Goal: Task Accomplishment & Management: Complete application form

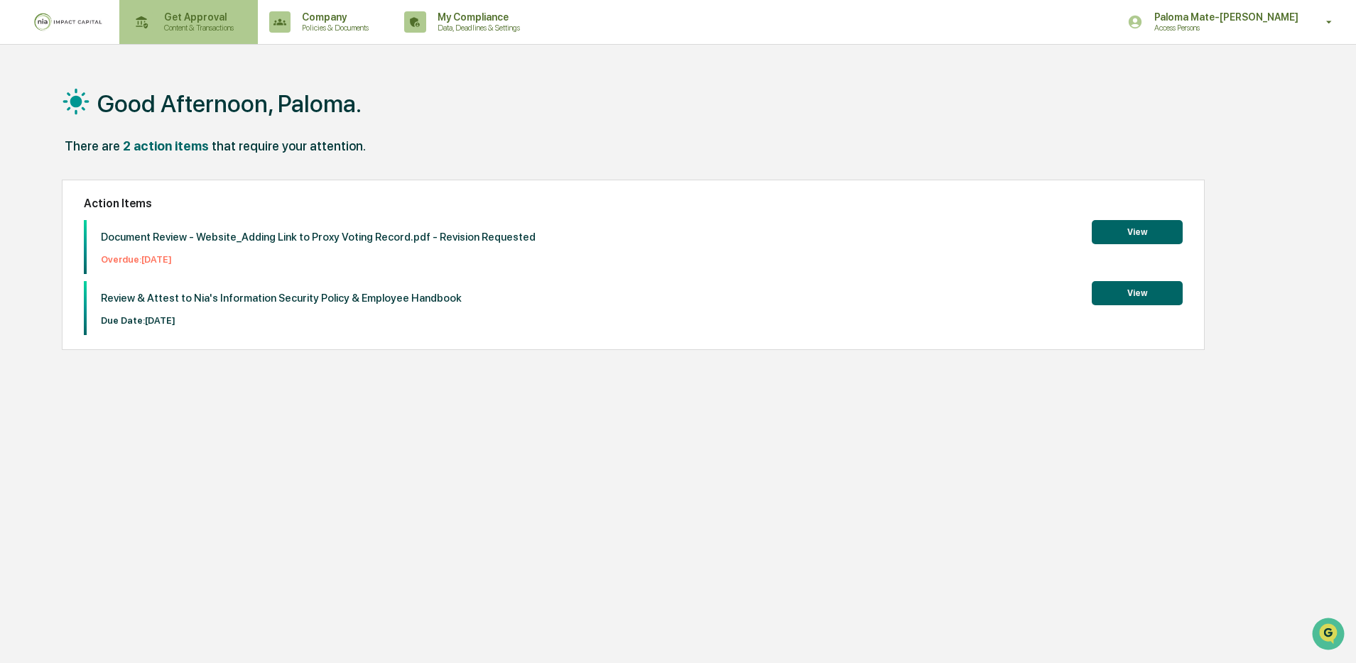
click at [224, 21] on p "Get Approval" at bounding box center [197, 16] width 88 height 11
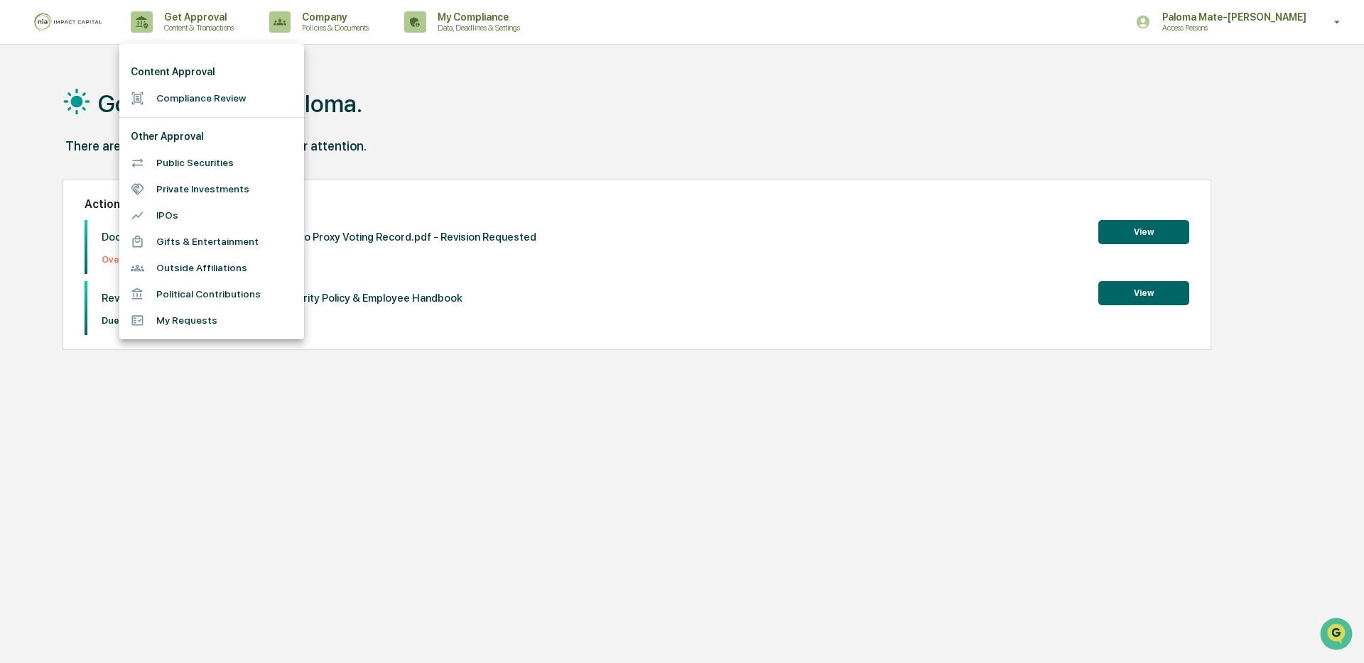
click at [193, 97] on li "Compliance Review" at bounding box center [211, 98] width 185 height 26
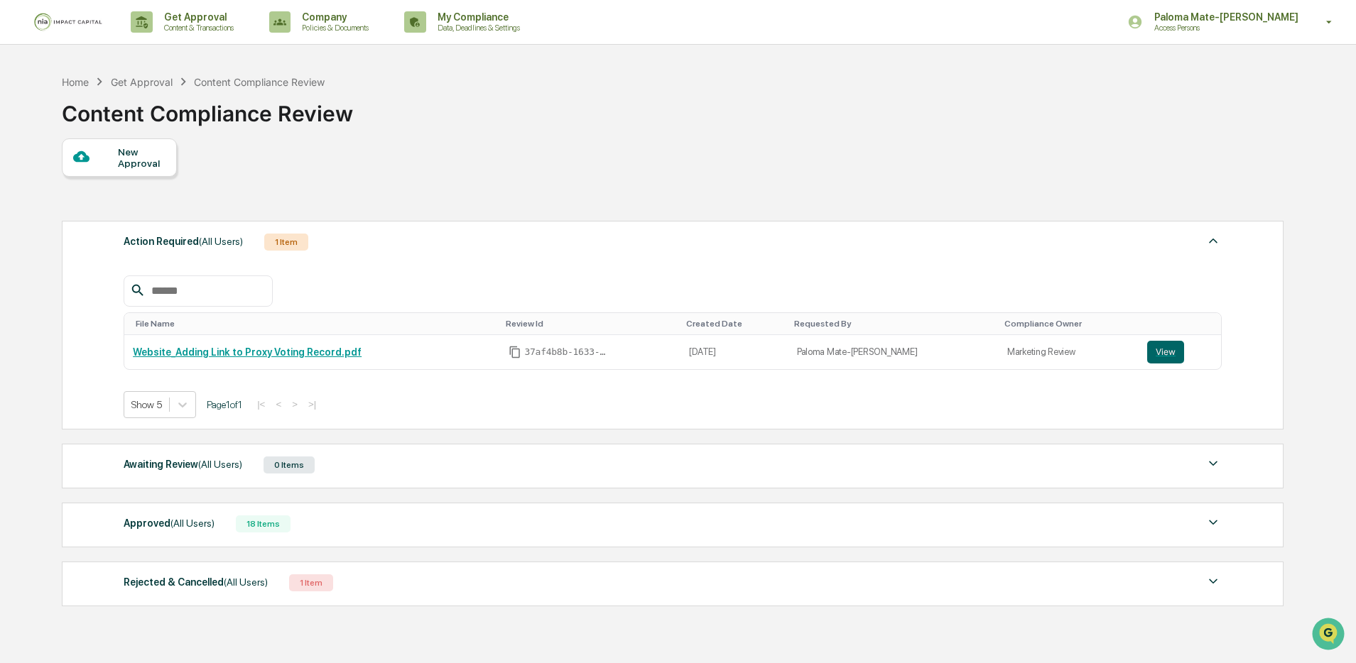
click at [283, 156] on div "New Approval" at bounding box center [672, 158] width 1220 height 38
click at [125, 163] on div "New Approval" at bounding box center [142, 157] width 48 height 23
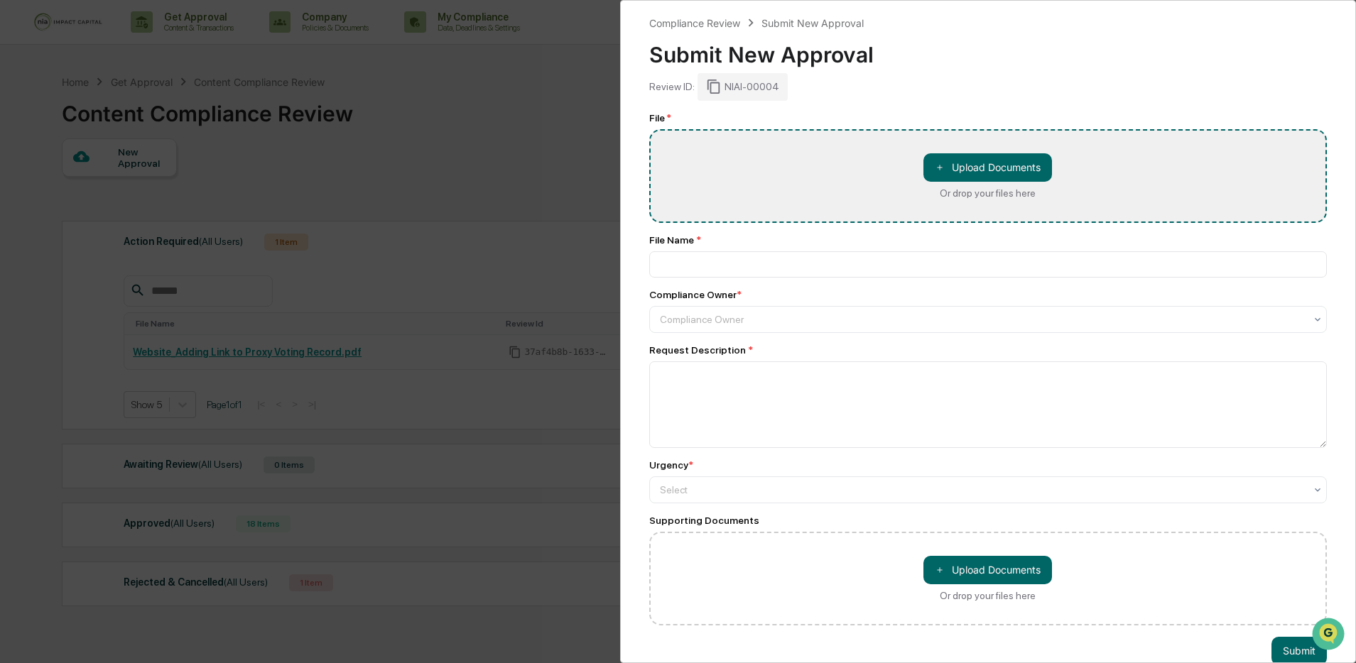
type input "**********"
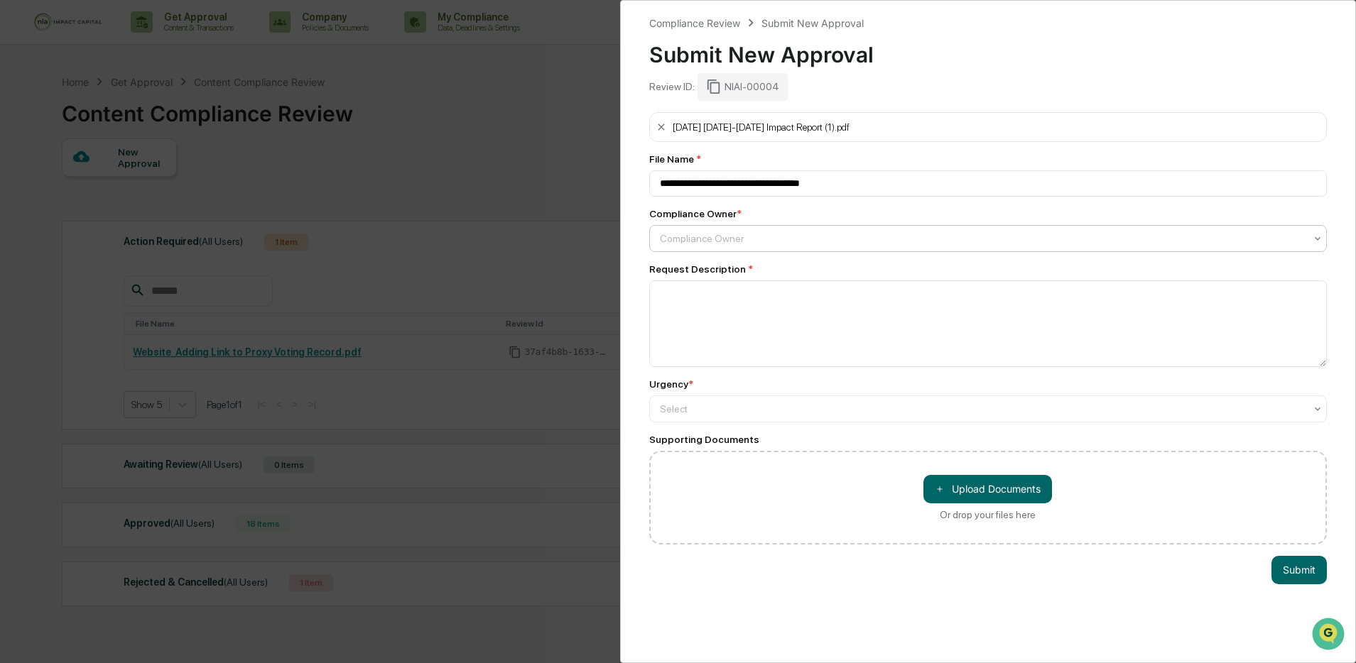
click at [746, 246] on div at bounding box center [983, 239] width 646 height 14
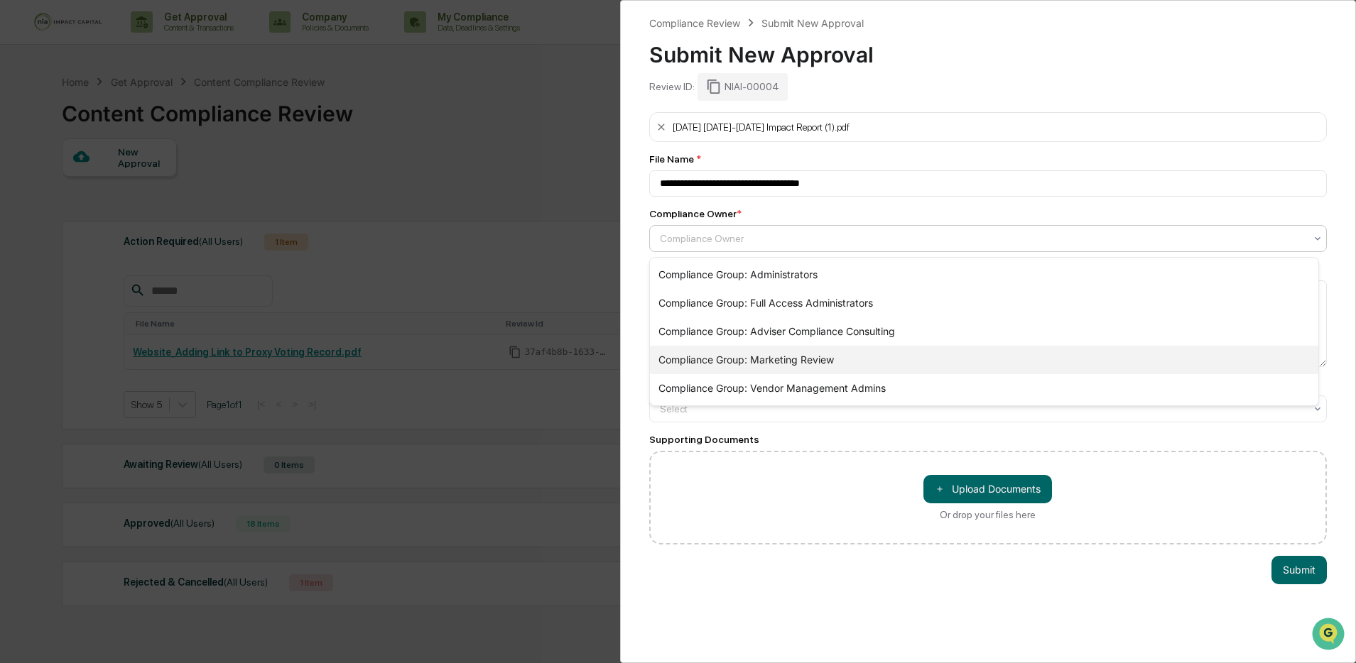
click at [763, 367] on div "Compliance Group: Marketing Review" at bounding box center [984, 360] width 669 height 28
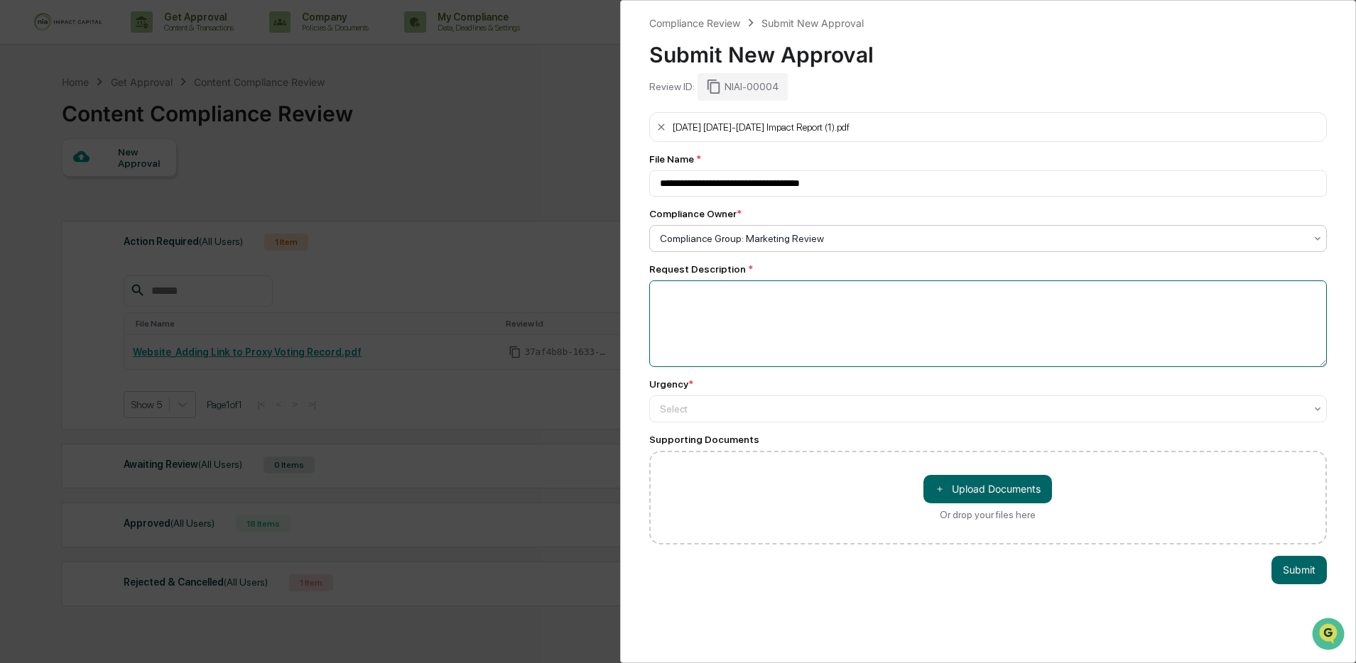
click at [760, 342] on textarea at bounding box center [988, 324] width 678 height 87
type textarea "**********"
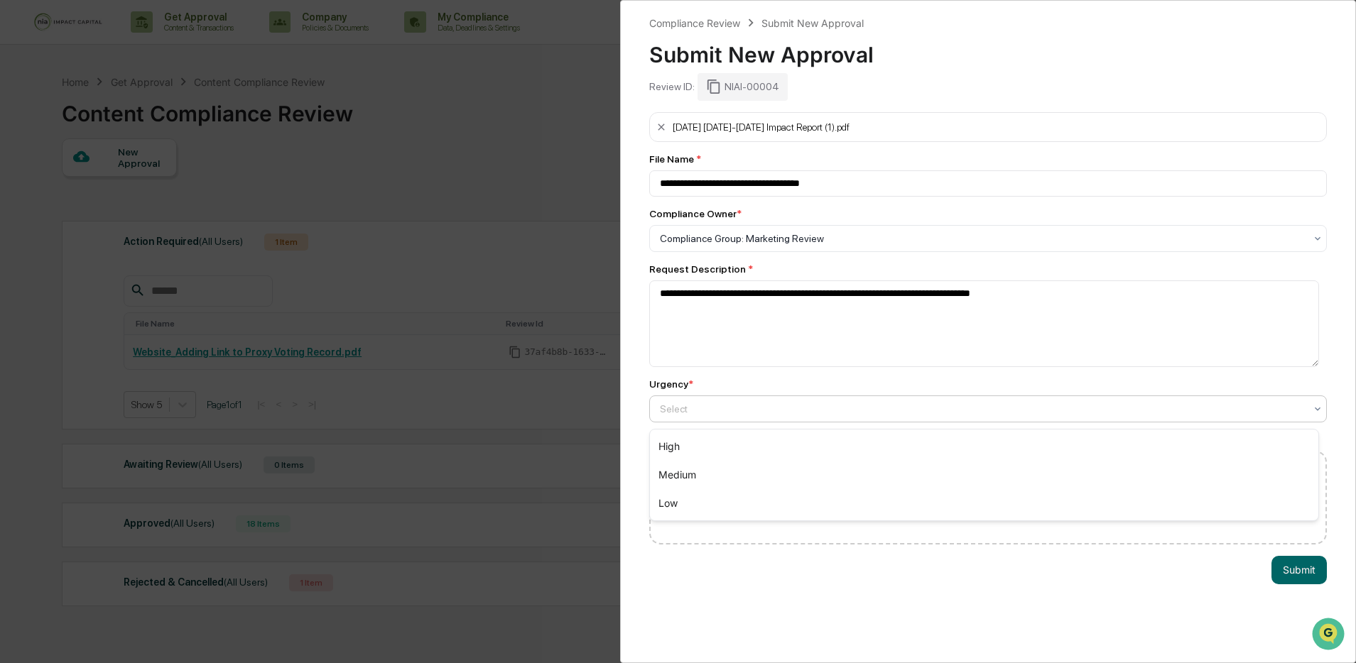
click at [712, 423] on div "Select" at bounding box center [988, 409] width 678 height 27
click at [706, 455] on div "High" at bounding box center [984, 447] width 669 height 28
click at [1286, 567] on button "Submit" at bounding box center [1299, 570] width 55 height 28
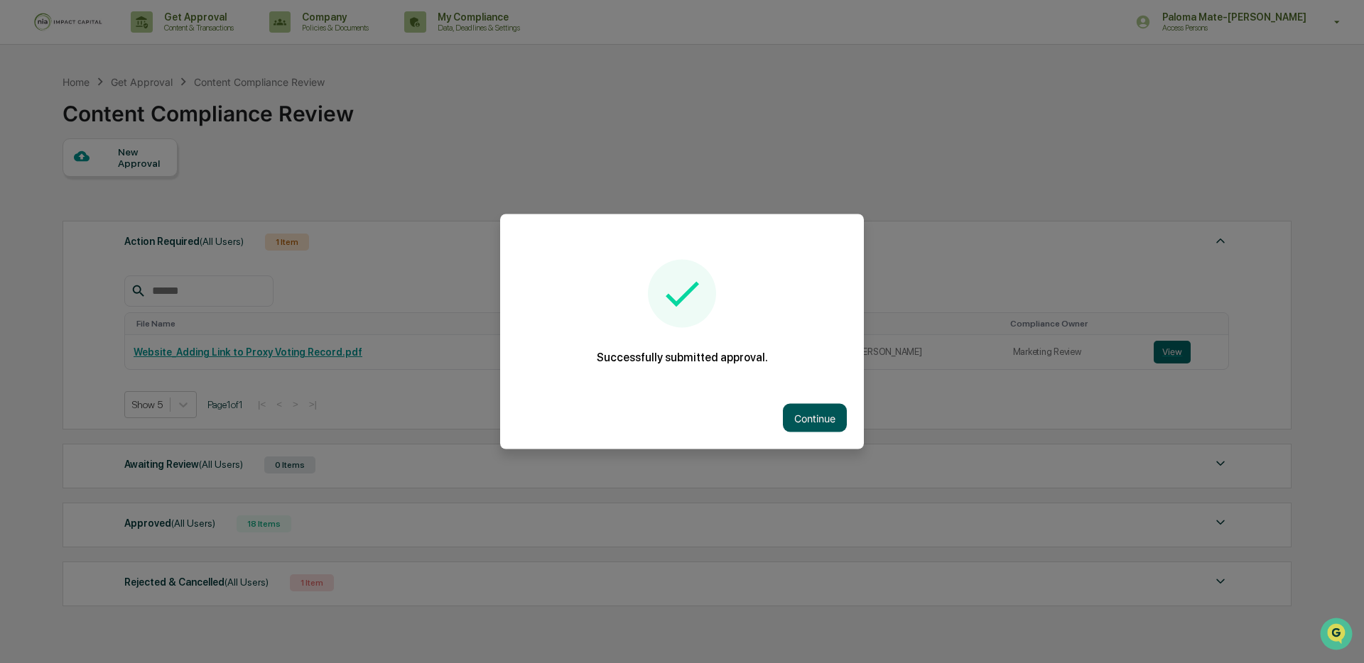
click at [829, 422] on button "Continue" at bounding box center [815, 418] width 64 height 28
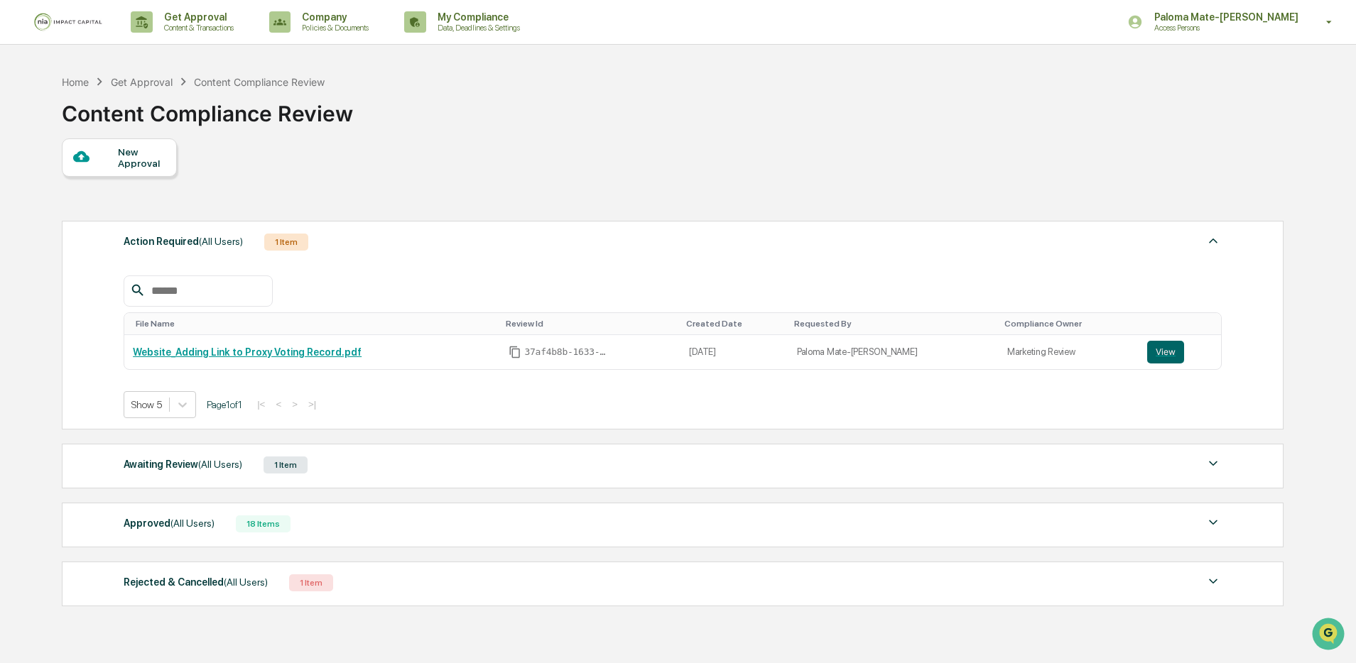
click at [341, 456] on div "Awaiting Review (All Users) 1 Item File Name Review Id Created Date Requested B…" at bounding box center [673, 466] width 1222 height 45
click at [333, 474] on div "Awaiting Review (All Users) 1 Item" at bounding box center [673, 465] width 1098 height 20
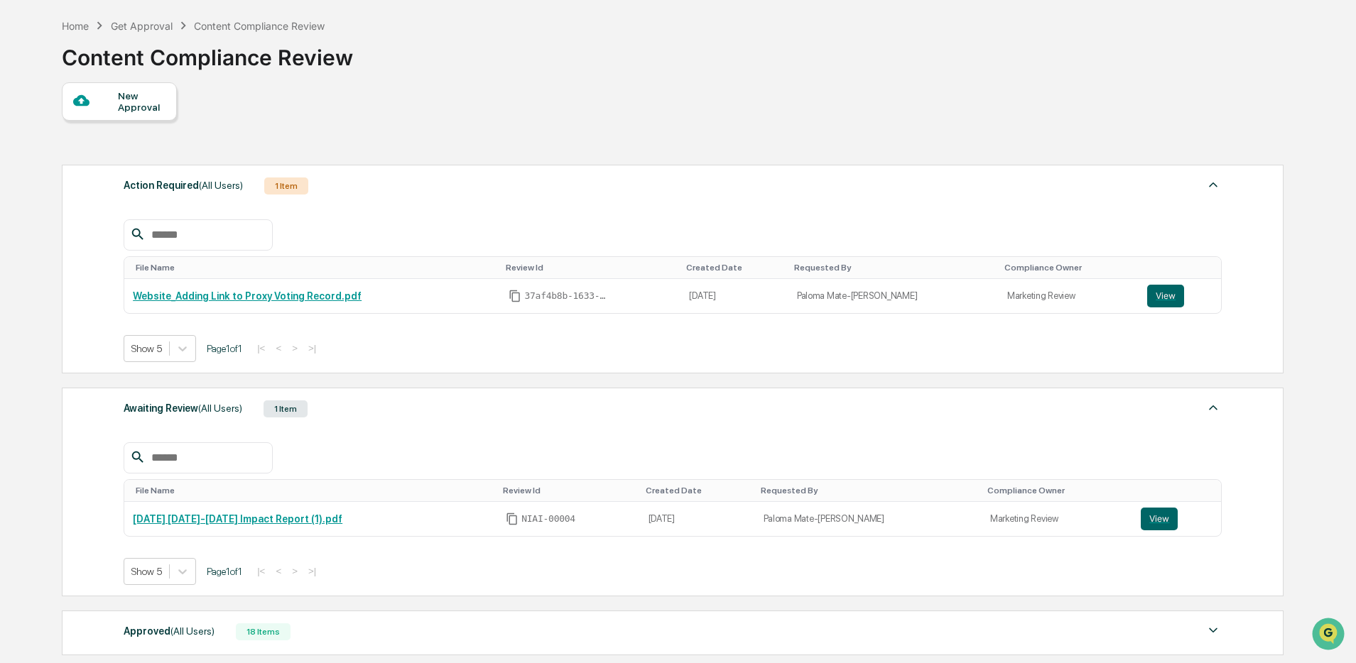
scroll to position [148, 0]
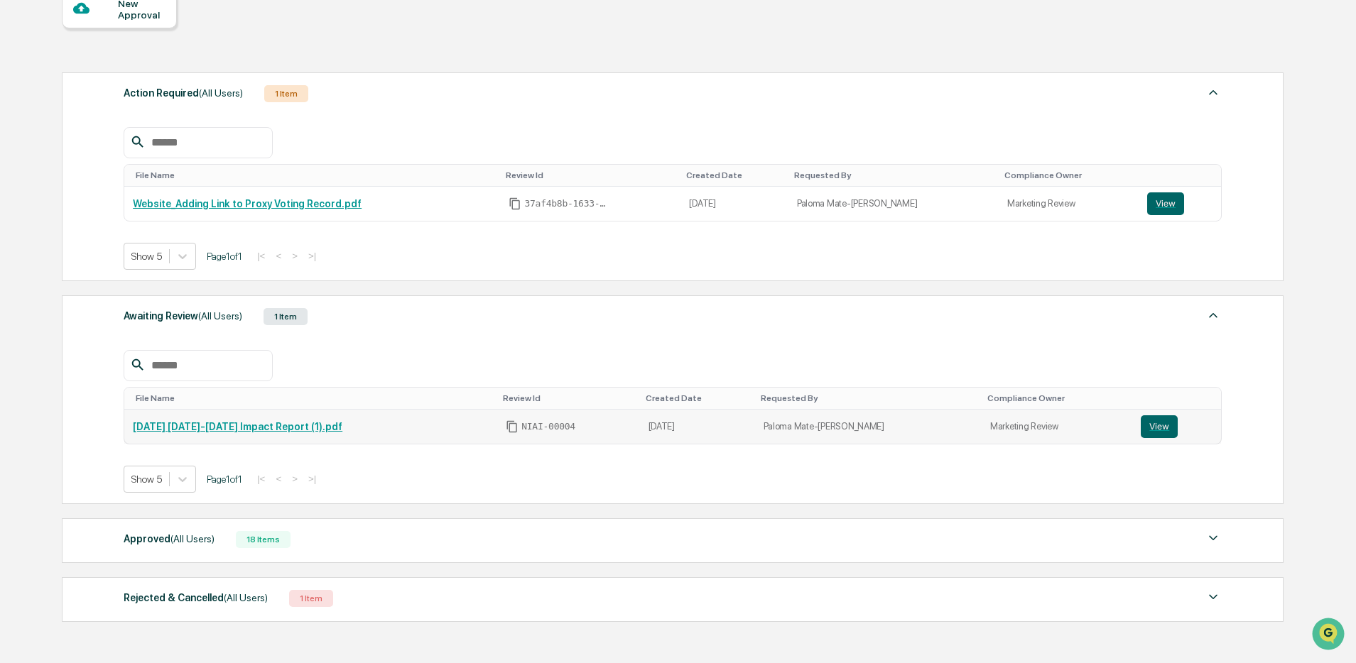
click at [357, 432] on div "[DATE] [DATE]-[DATE] Impact Report (1).pdf" at bounding box center [311, 426] width 356 height 11
click at [1158, 433] on button "View" at bounding box center [1159, 427] width 37 height 23
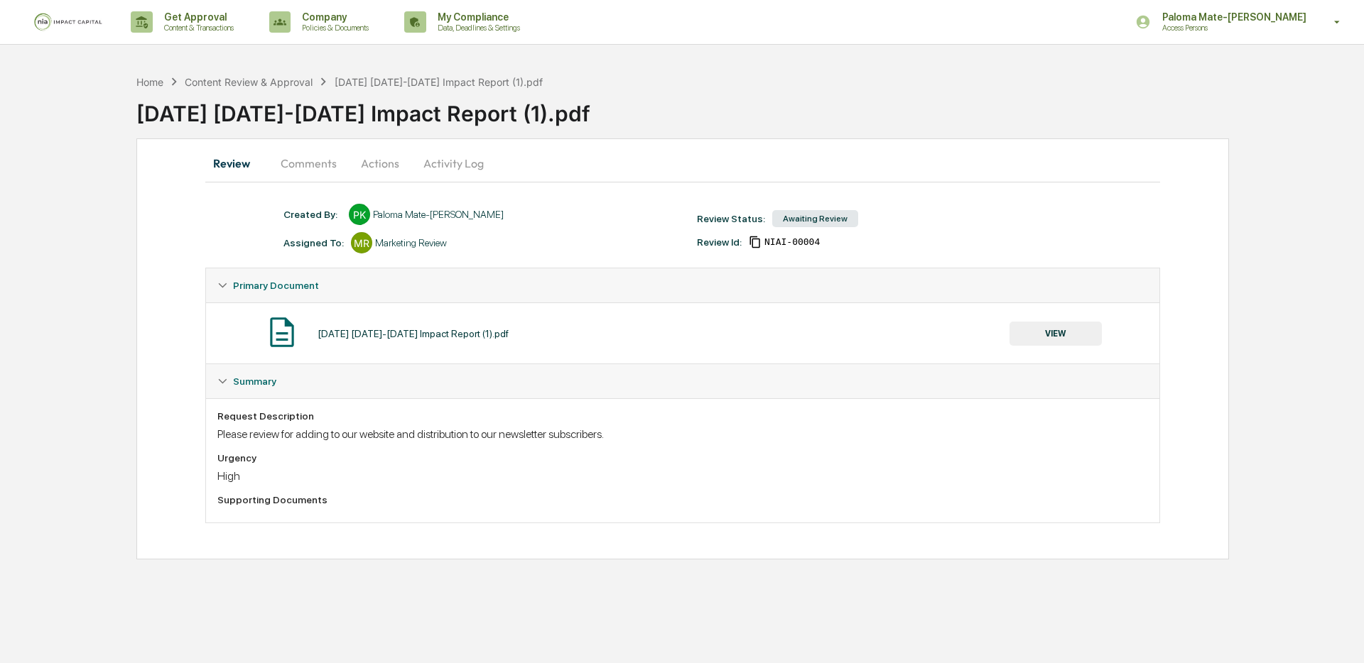
click at [376, 167] on button "Actions" at bounding box center [380, 163] width 64 height 34
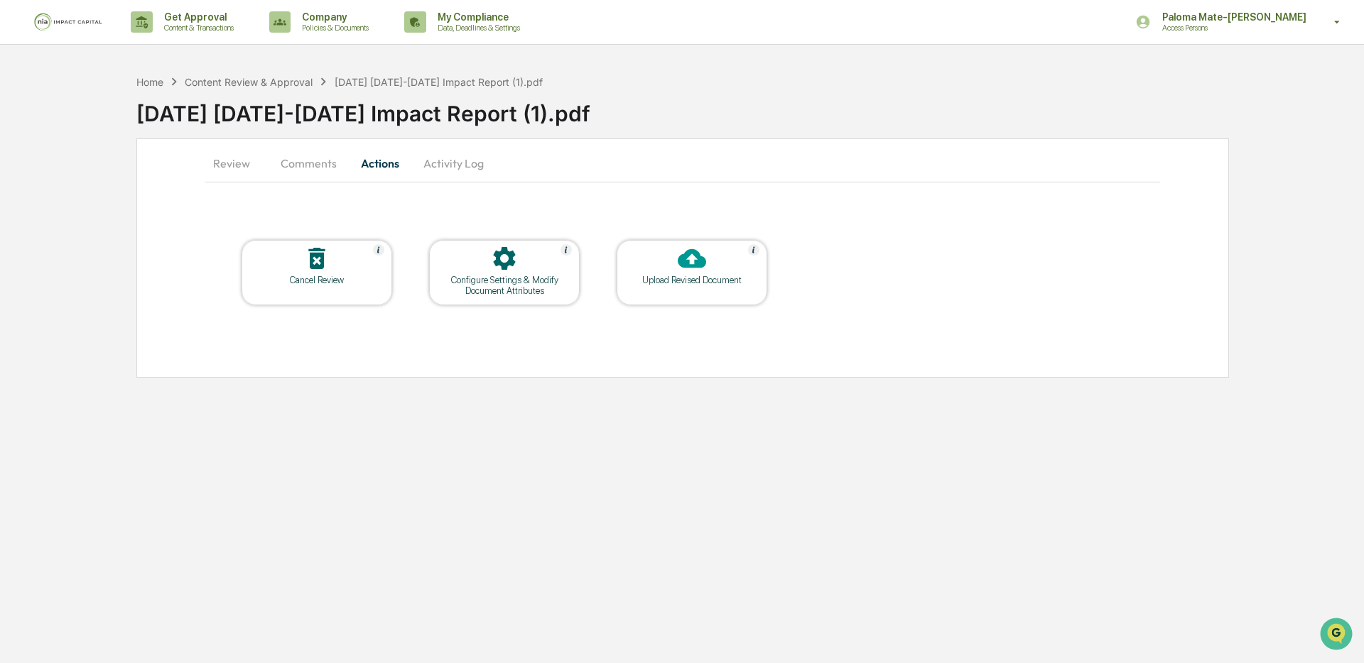
click at [315, 260] on icon at bounding box center [316, 258] width 16 height 21
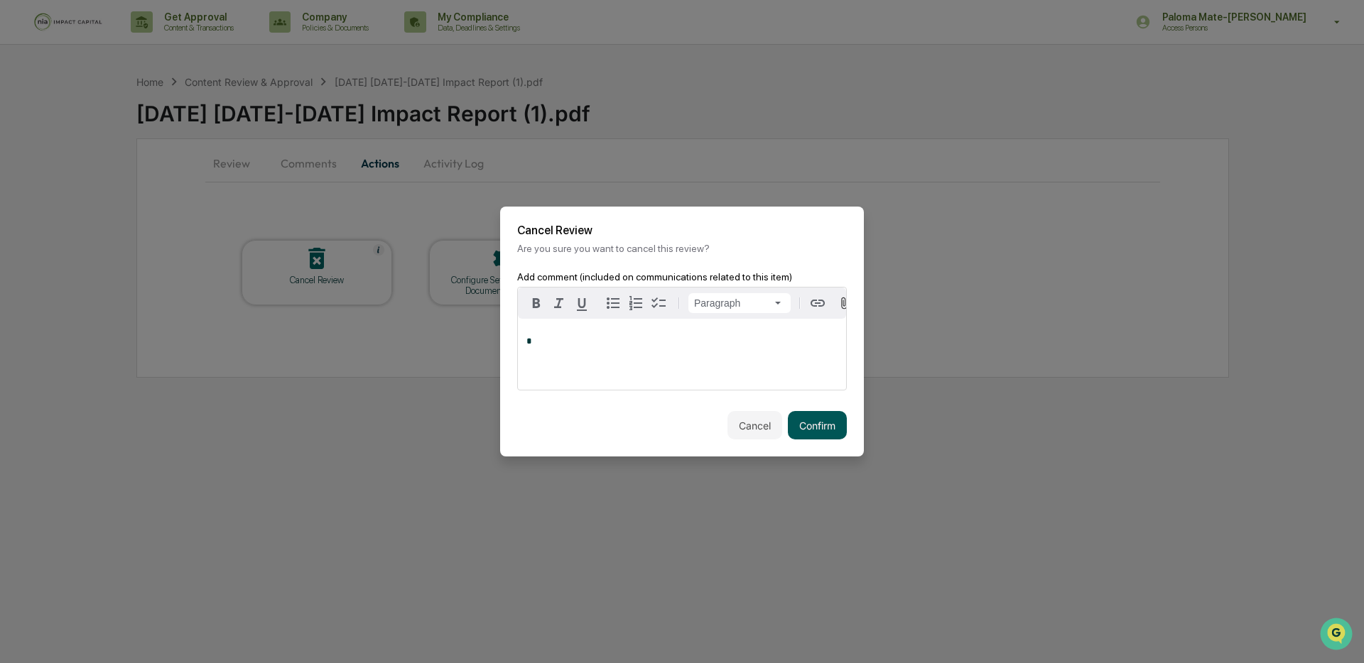
click at [816, 430] on button "Confirm" at bounding box center [817, 425] width 59 height 28
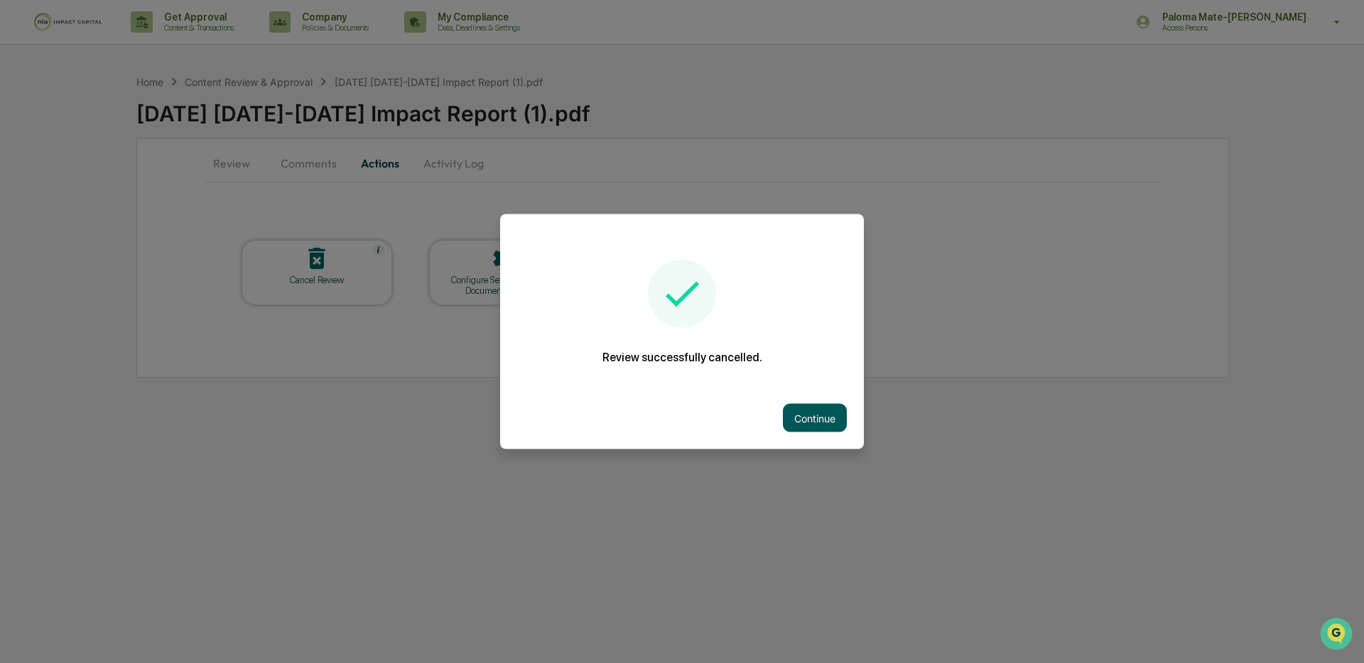
click at [813, 408] on button "Continue" at bounding box center [815, 418] width 64 height 28
